Goal: Transaction & Acquisition: Subscribe to service/newsletter

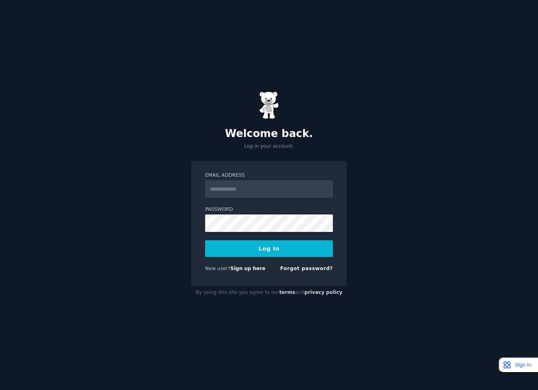
click at [0, 390] on com-1password-button at bounding box center [0, 390] width 0 height 0
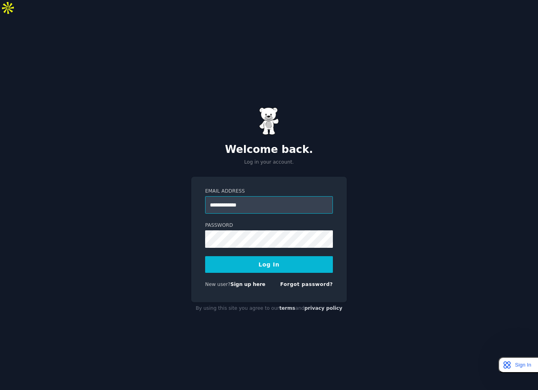
type input "**********"
click at [205, 256] on button "Log In" at bounding box center [269, 264] width 128 height 17
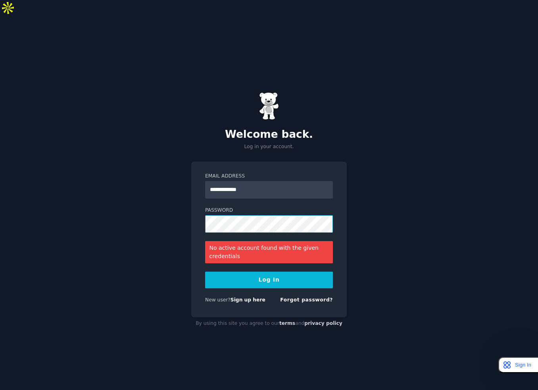
click at [205, 272] on button "Log In" at bounding box center [269, 280] width 128 height 17
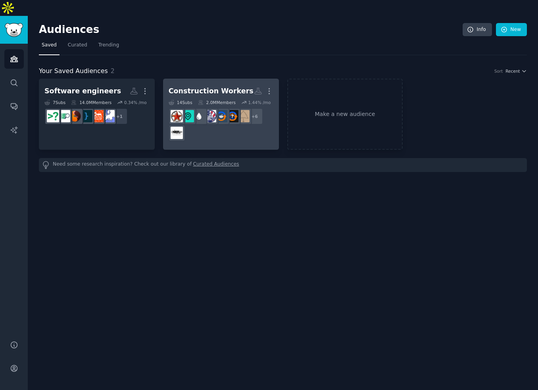
click at [209, 113] on div "+ 6" at bounding box center [221, 124] width 105 height 33
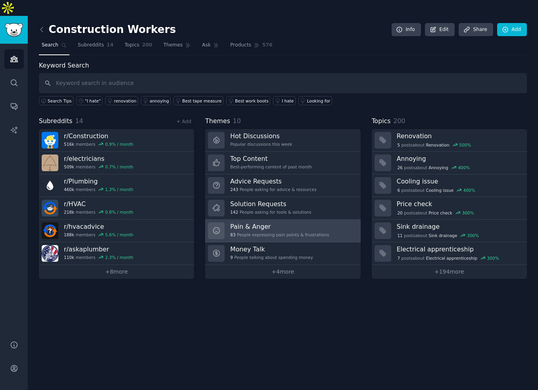
click at [276, 222] on h3 "Pain & Anger" at bounding box center [279, 226] width 99 height 8
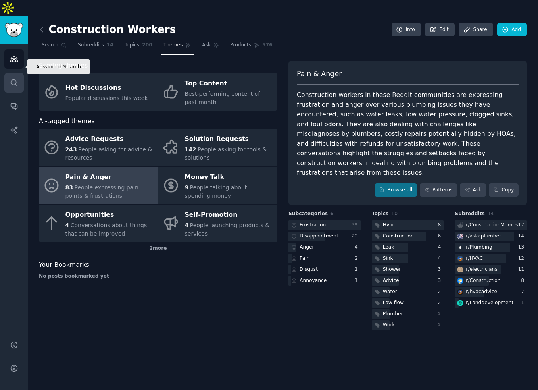
click at [15, 79] on icon "Sidebar" at bounding box center [14, 83] width 8 height 8
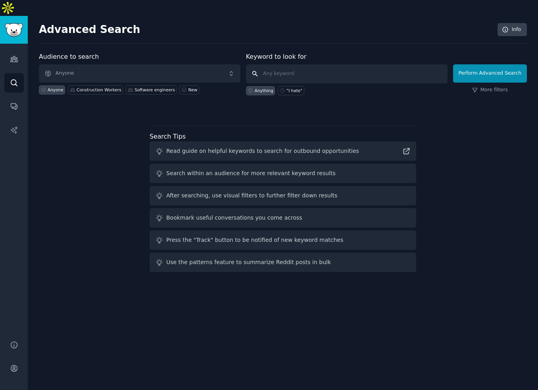
click at [290, 64] on input "text" at bounding box center [347, 73] width 202 height 19
type input "build a better"
click button "Perform Advanced Search" at bounding box center [490, 73] width 74 height 18
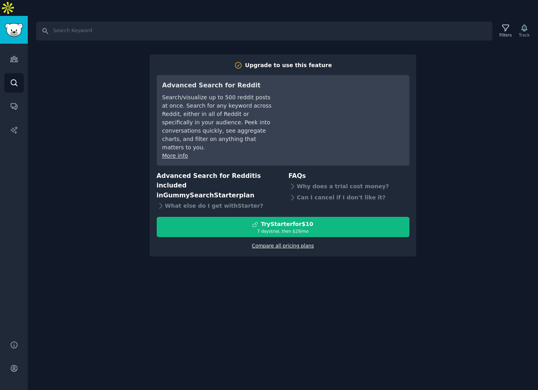
click at [303, 243] on link "Compare all pricing plans" at bounding box center [283, 246] width 62 height 6
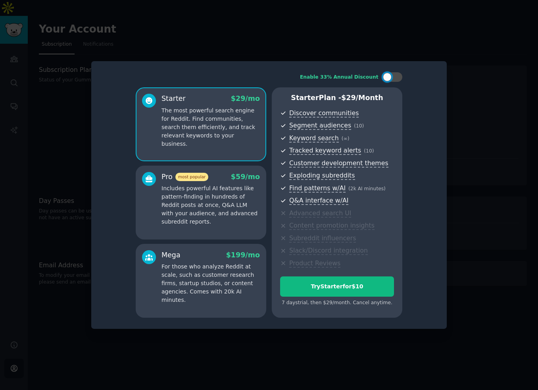
click at [241, 134] on p "The most powerful search engine for Reddit. Find communities, search them effic…" at bounding box center [211, 127] width 98 height 42
click at [249, 179] on span "$ 59 /mo" at bounding box center [245, 177] width 29 height 8
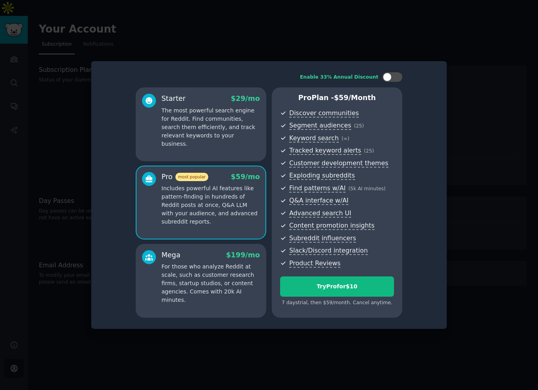
click at [226, 106] on p "The most powerful search engine for Reddit. Find communities, search them effic…" at bounding box center [211, 127] width 98 height 42
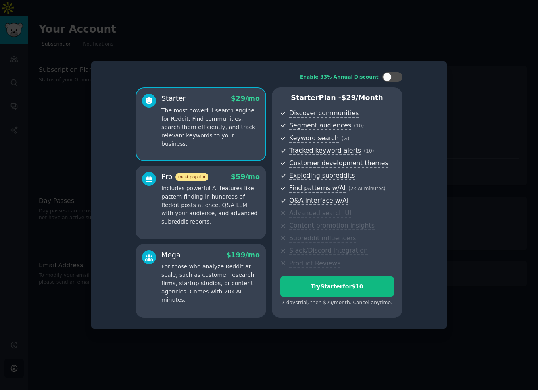
click at [245, 203] on p "Includes powerful AI features like pattern-finding in hundreds of Reddit posts …" at bounding box center [211, 205] width 98 height 42
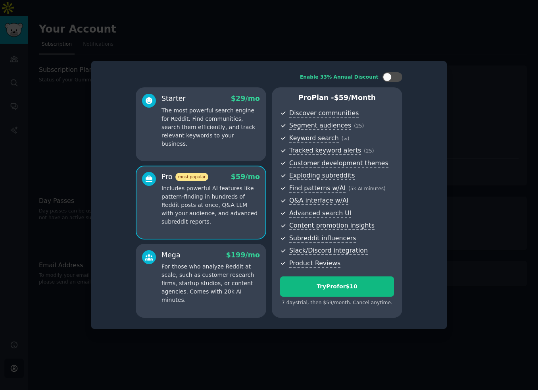
click at [217, 118] on p "The most powerful search engine for Reddit. Find communities, search them effic…" at bounding box center [211, 127] width 98 height 42
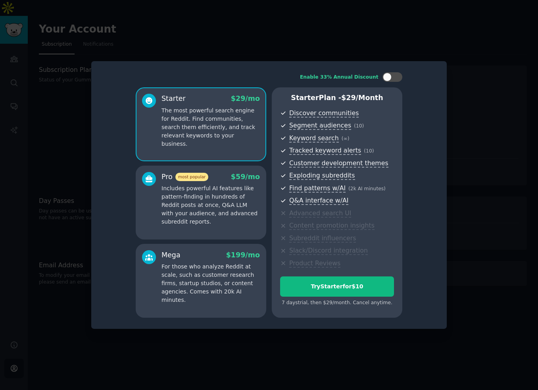
click at [244, 203] on p "Includes powerful AI features like pattern-finding in hundreds of Reddit posts …" at bounding box center [211, 205] width 98 height 42
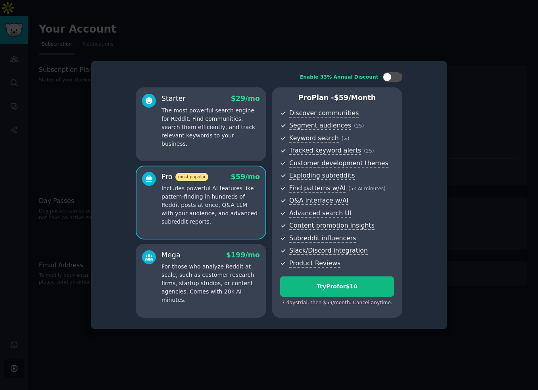
click at [220, 132] on p "The most powerful search engine for Reddit. Find communities, search them effic…" at bounding box center [211, 127] width 98 height 42
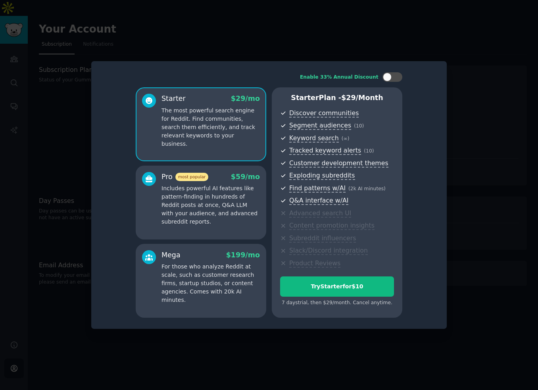
click at [228, 183] on div "Pro most popular $ 59 /mo Includes powerful AI features like pattern-finding in…" at bounding box center [211, 199] width 98 height 54
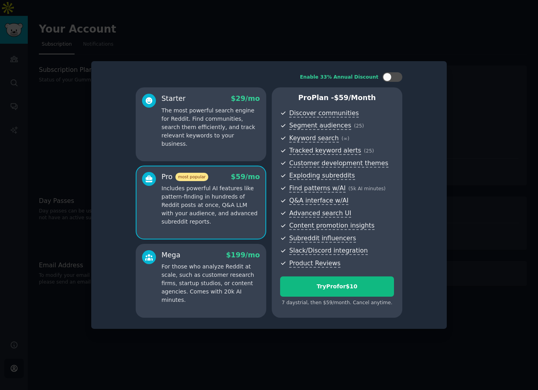
click at [212, 121] on p "The most powerful search engine for Reddit. Find communities, search them effic…" at bounding box center [211, 127] width 98 height 42
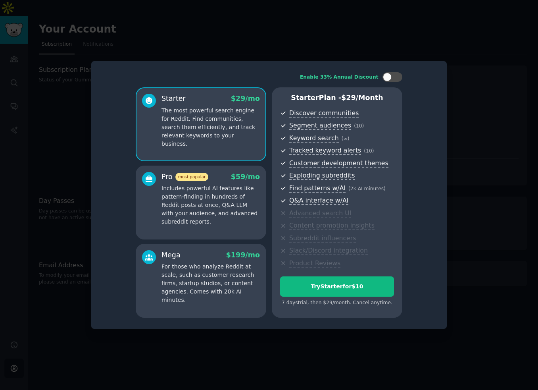
click at [225, 218] on p "Includes powerful AI features like pattern-finding in hundreds of Reddit posts …" at bounding box center [211, 205] width 98 height 42
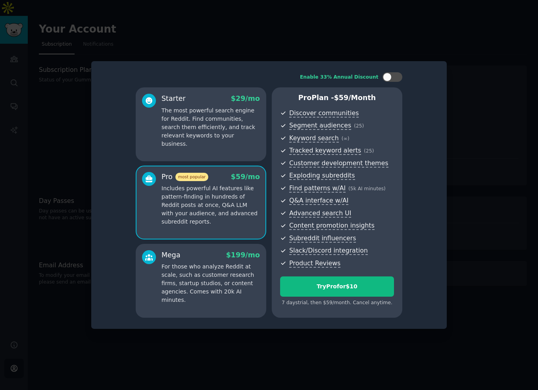
click at [195, 125] on p "The most powerful search engine for Reddit. Find communities, search them effic…" at bounding box center [211, 127] width 98 height 42
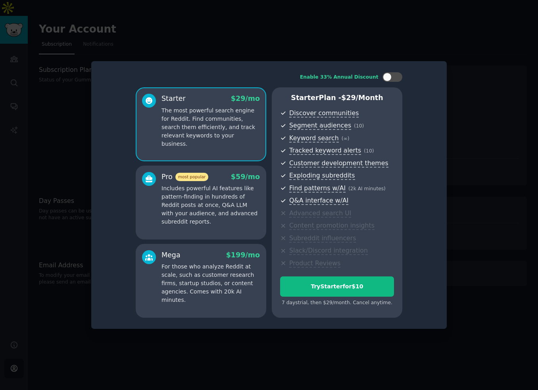
click at [218, 192] on p "Includes powerful AI features like pattern-finding in hundreds of Reddit posts …" at bounding box center [211, 205] width 98 height 42
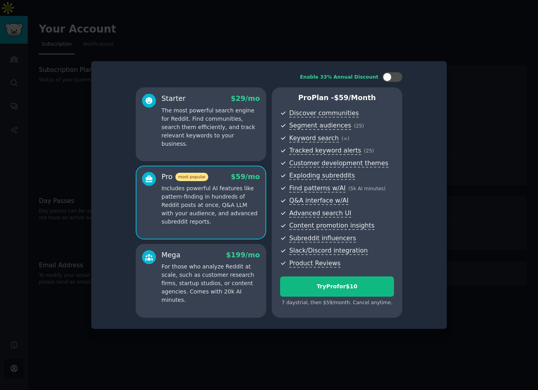
click at [197, 124] on p "The most powerful search engine for Reddit. Find communities, search them effic…" at bounding box center [211, 127] width 98 height 42
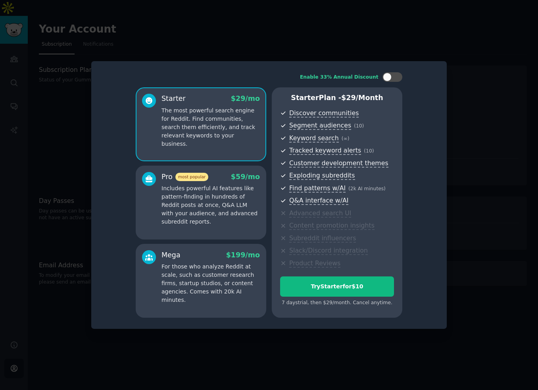
click at [232, 209] on p "Includes powerful AI features like pattern-finding in hundreds of Reddit posts …" at bounding box center [211, 205] width 98 height 42
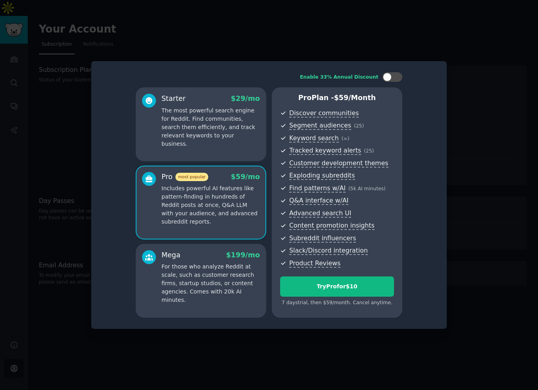
click at [208, 139] on p "The most powerful search engine for Reddit. Find communities, search them effic…" at bounding box center [211, 127] width 98 height 42
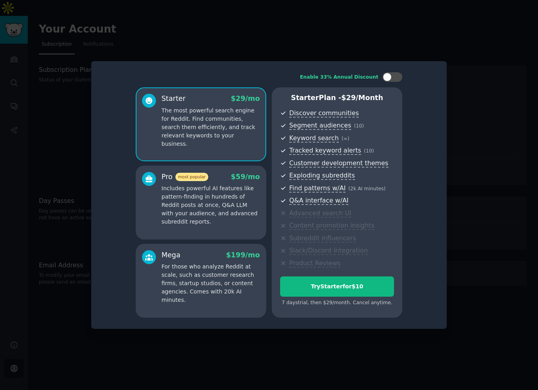
click at [47, 35] on div at bounding box center [269, 195] width 538 height 390
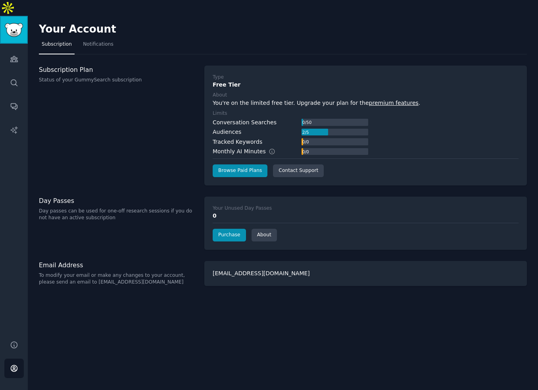
click at [18, 23] on img "Sidebar" at bounding box center [14, 30] width 18 height 14
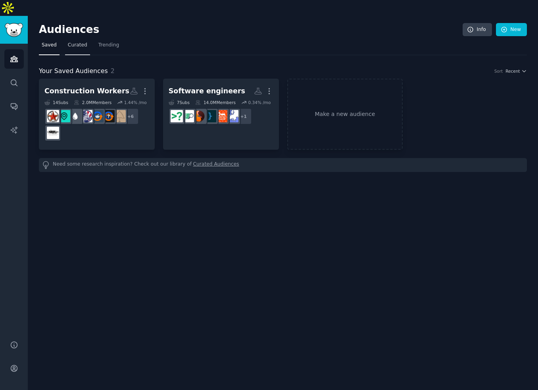
click at [71, 42] on span "Curated" at bounding box center [77, 45] width 19 height 7
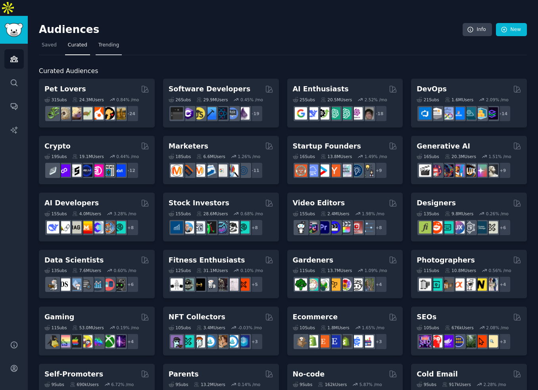
click at [104, 42] on span "Trending" at bounding box center [108, 45] width 21 height 7
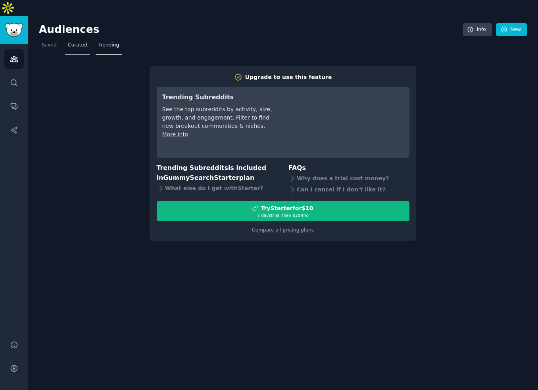
click at [83, 42] on span "Curated" at bounding box center [77, 45] width 19 height 7
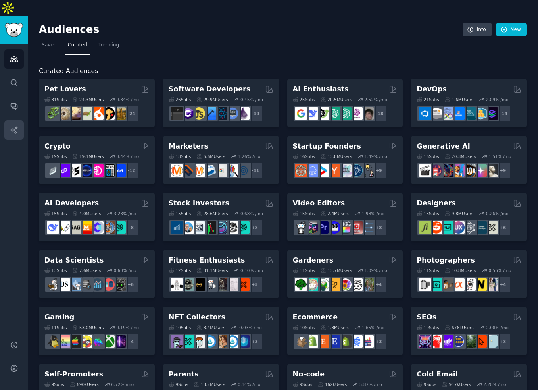
click at [14, 126] on icon "Sidebar" at bounding box center [14, 130] width 8 height 8
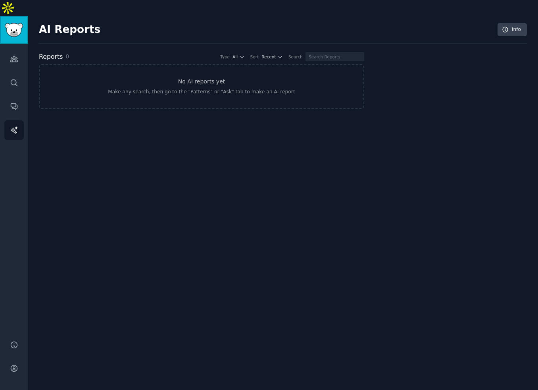
click at [15, 22] on link "Sidebar" at bounding box center [14, 30] width 28 height 28
